Goal: Transaction & Acquisition: Purchase product/service

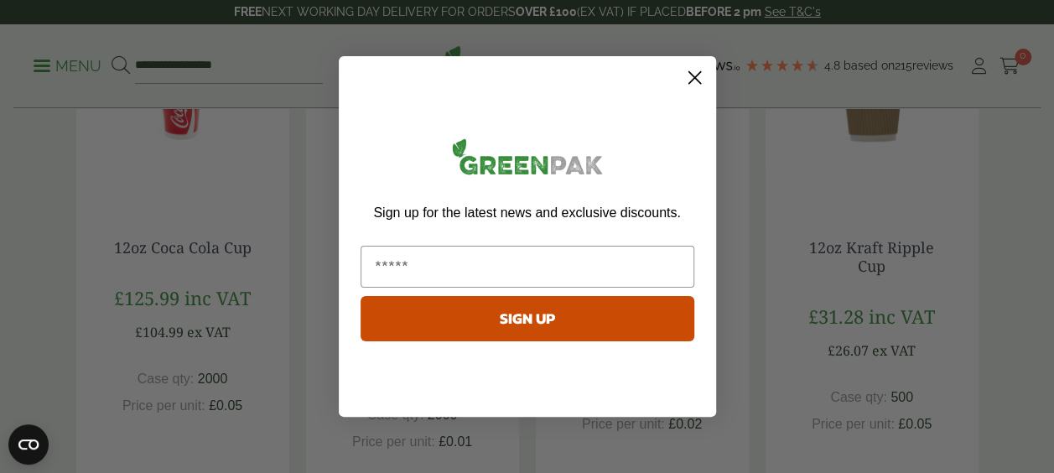
scroll to position [377, 0]
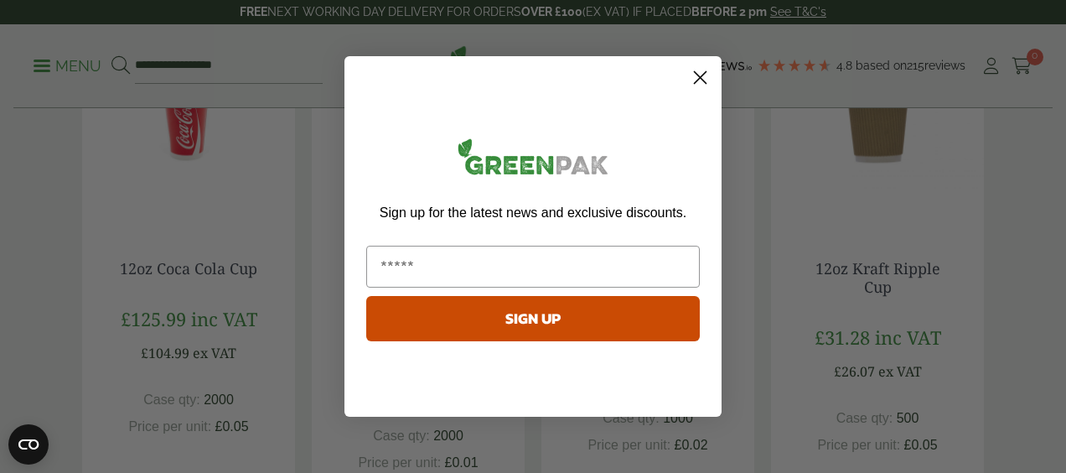
click at [706, 68] on circle "Close dialog" at bounding box center [701, 78] width 28 height 28
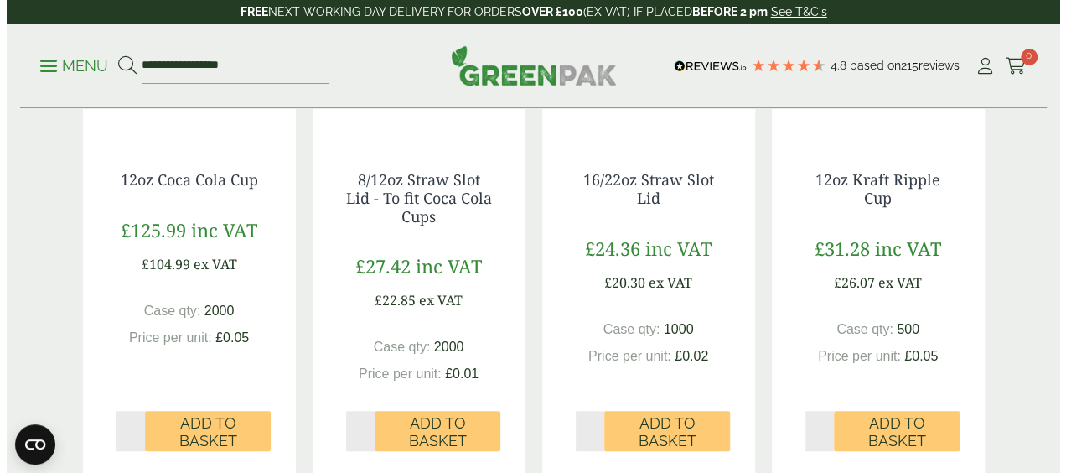
scroll to position [467, 0]
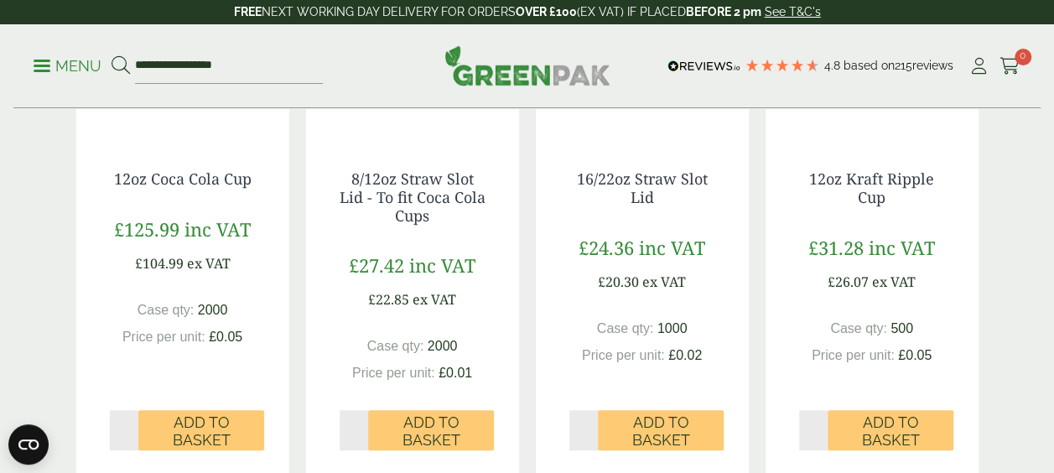
click at [818, 423] on input "*" at bounding box center [813, 430] width 29 height 40
type input "*"
click at [818, 423] on input "*" at bounding box center [813, 430] width 29 height 40
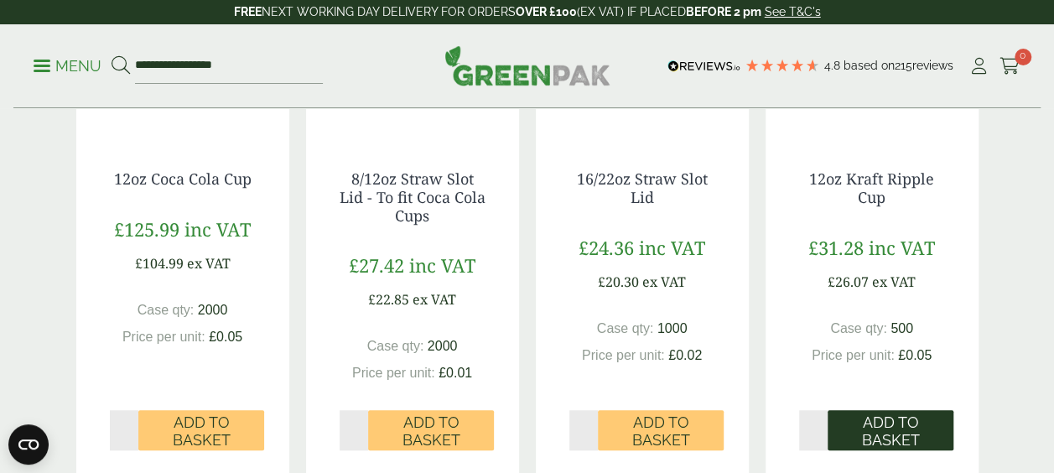
click at [864, 429] on span "Add to Basket" at bounding box center [890, 431] width 102 height 36
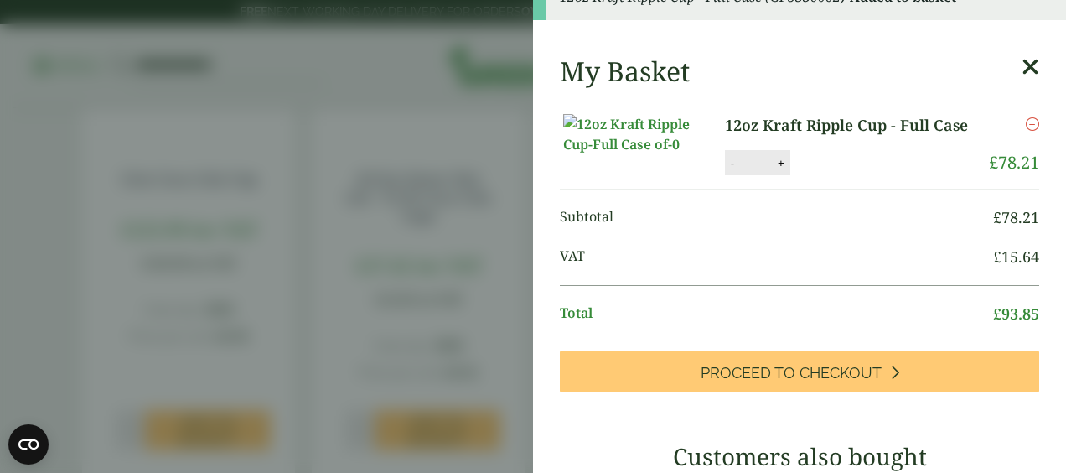
scroll to position [30, 0]
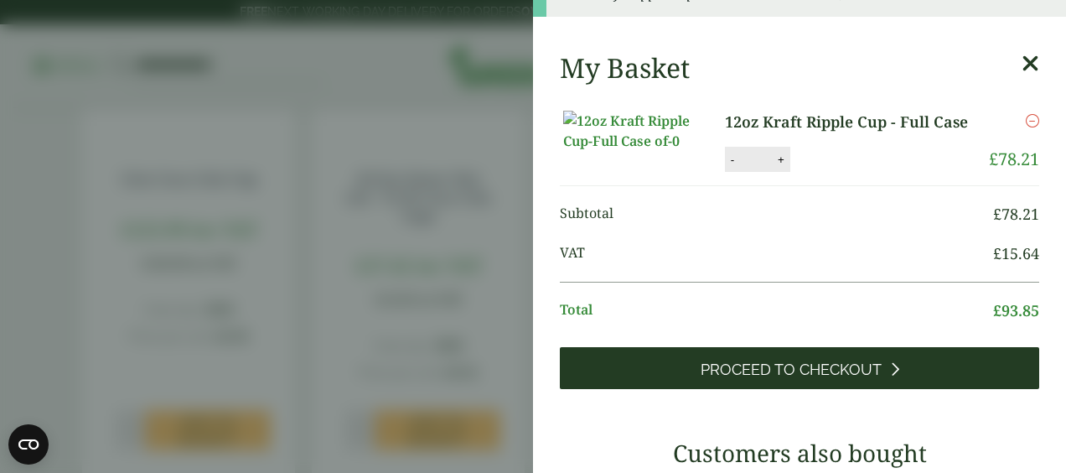
click at [874, 389] on link "Proceed to Checkout" at bounding box center [800, 368] width 480 height 42
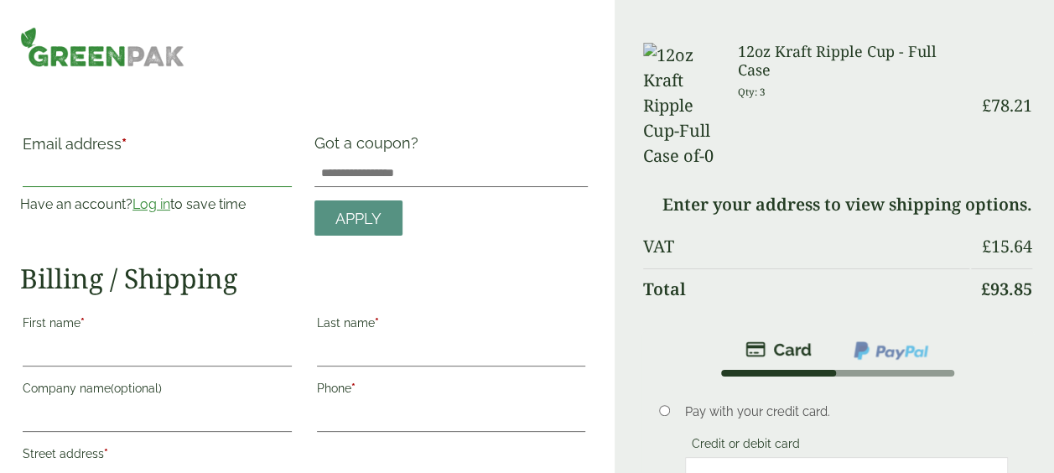
click at [172, 173] on input "Email address *" at bounding box center [157, 173] width 269 height 27
type input "*"
type input "**********"
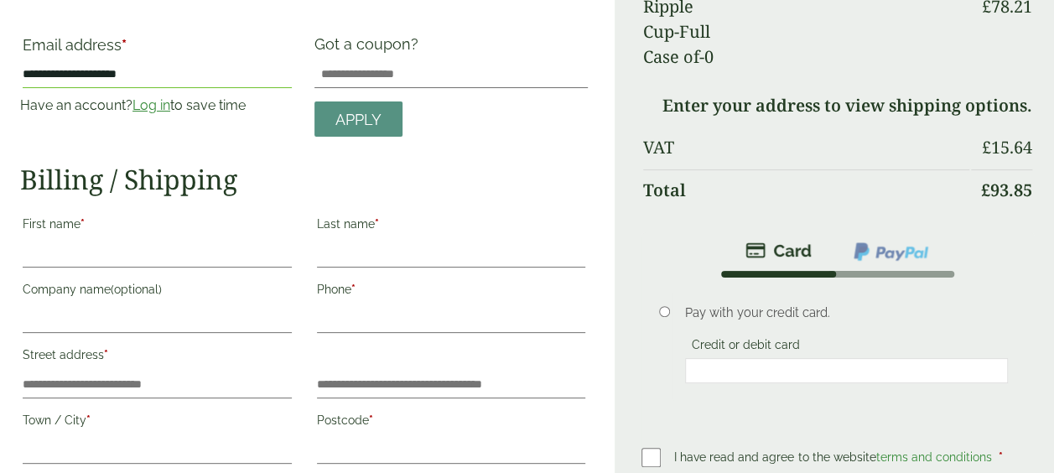
scroll to position [134, 0]
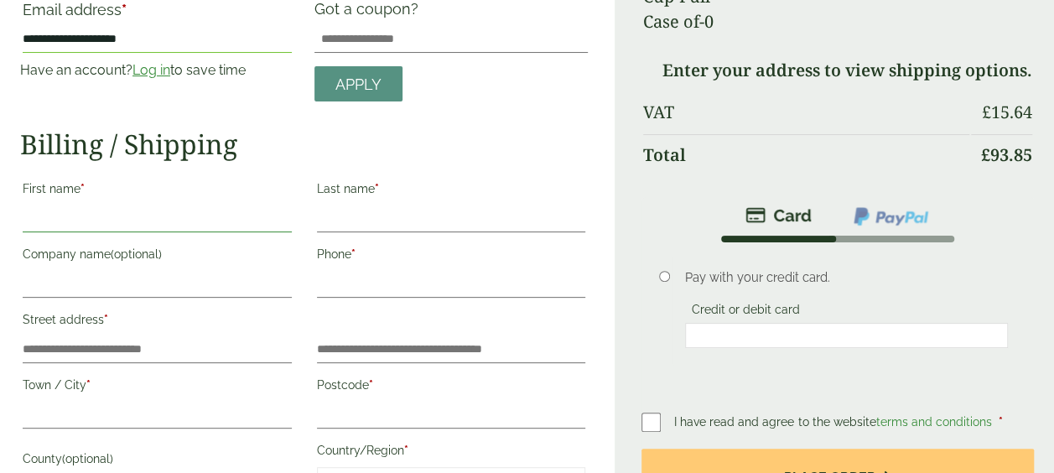
click at [170, 216] on input "First name *" at bounding box center [157, 218] width 269 height 27
type input "******"
click at [392, 226] on input "Last name *" at bounding box center [451, 218] width 269 height 27
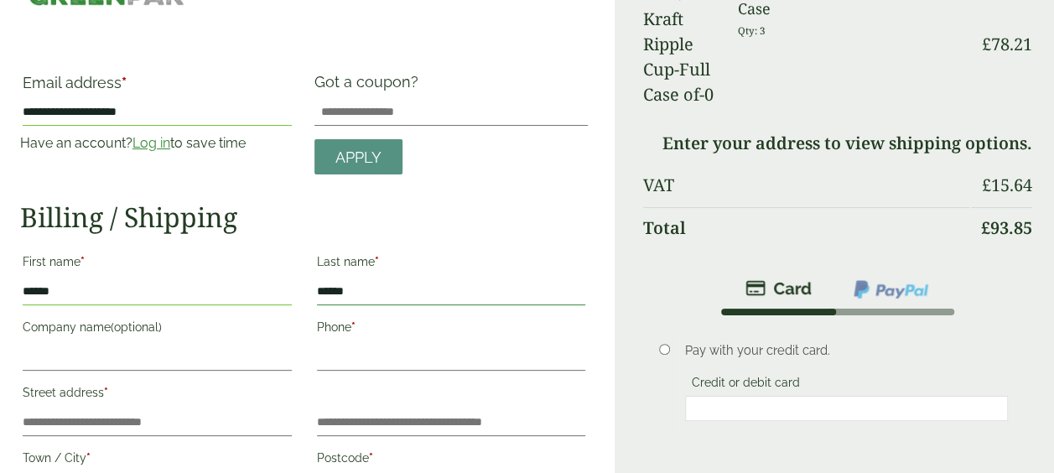
scroll to position [0, 0]
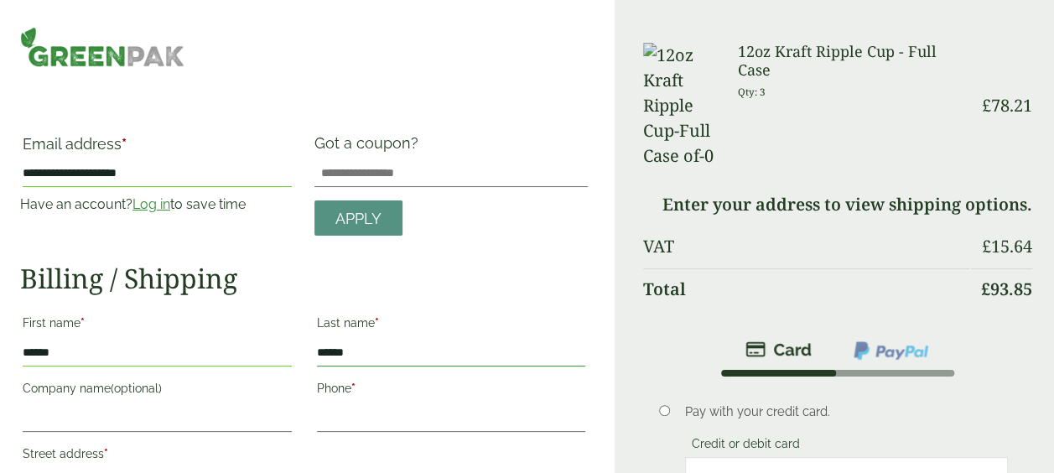
type input "******"
